Goal: Task Accomplishment & Management: Complete application form

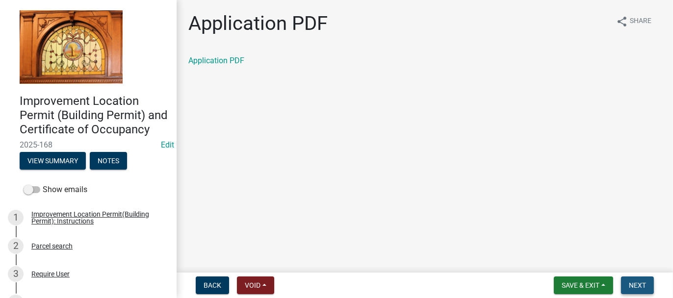
click at [643, 288] on span "Next" at bounding box center [637, 285] width 17 height 8
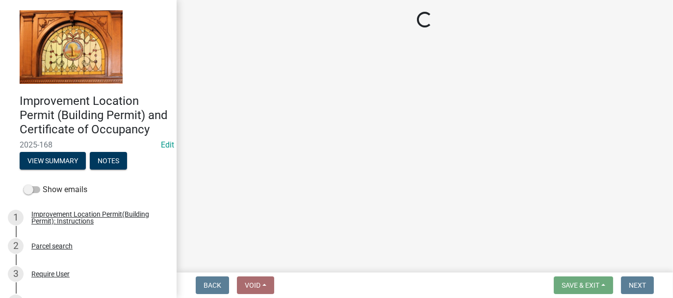
select select "62bb873c-c571-4454-ac8a-8c216551e2a3"
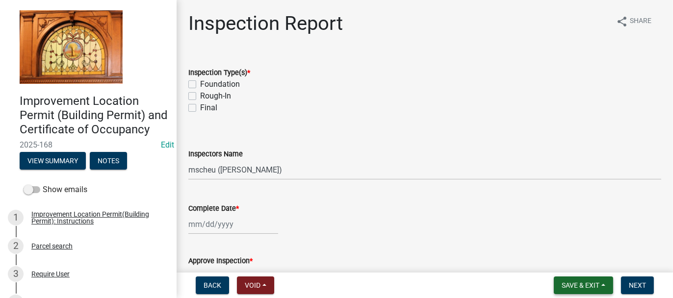
click at [563, 286] on span "Save & Exit" at bounding box center [580, 285] width 38 height 8
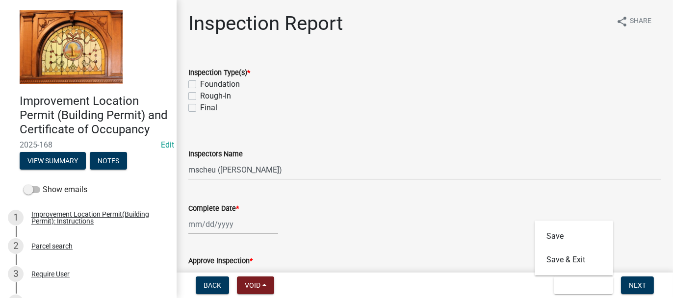
click at [505, 290] on div "Back Void Withdraw Lock Expire Void Save & Exit Save Save & Exit Next" at bounding box center [424, 286] width 481 height 18
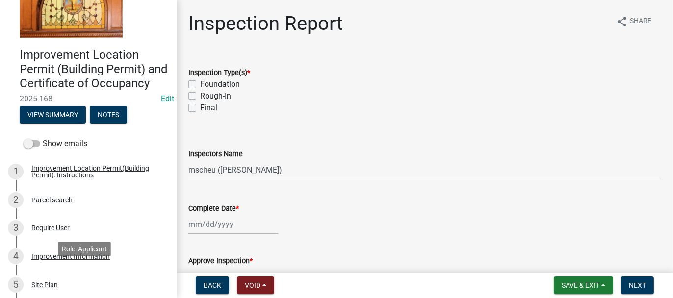
scroll to position [98, 0]
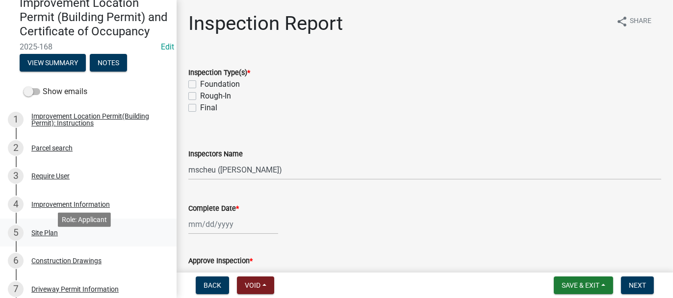
click at [52, 236] on div "Site Plan" at bounding box center [44, 232] width 26 height 7
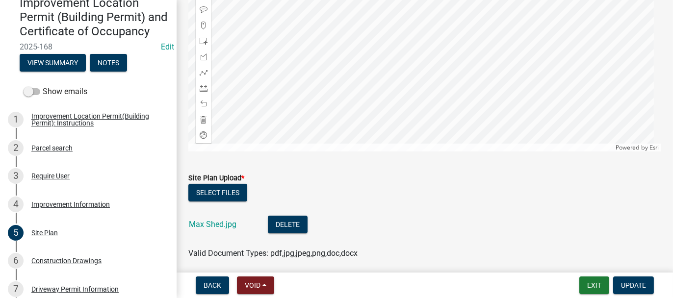
scroll to position [220, 0]
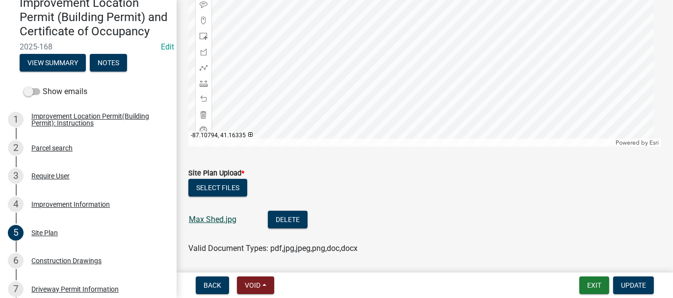
click at [218, 221] on link "Max Shed.jpg" at bounding box center [213, 219] width 48 height 9
click at [593, 282] on button "Exit" at bounding box center [594, 286] width 30 height 18
